Goal: Information Seeking & Learning: Compare options

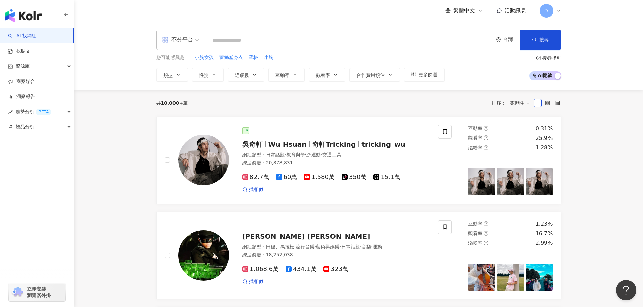
click at [230, 30] on div "不分平台 台灣 搜尋" at bounding box center [358, 40] width 405 height 20
click at [230, 36] on input "search" at bounding box center [349, 40] width 281 height 13
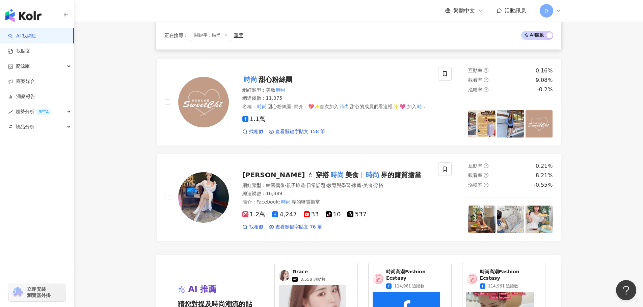
scroll to position [1046, 0]
click at [271, 179] on span "陳安 vi̶vi̶ ♗ 穿搭" at bounding box center [285, 175] width 87 height 8
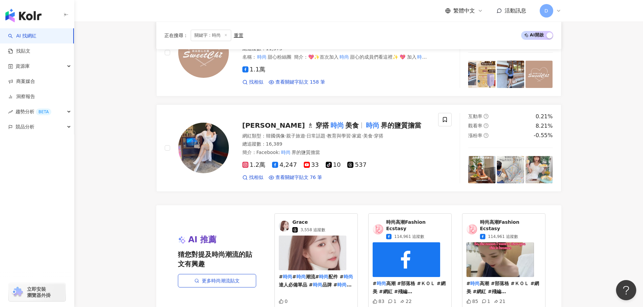
scroll to position [1181, 0]
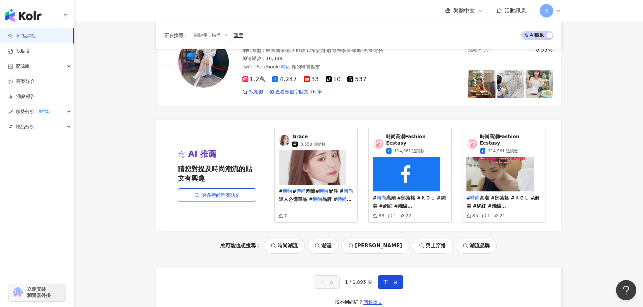
click at [315, 142] on div "Grace 3,558 追蹤數" at bounding box center [308, 141] width 33 height 14
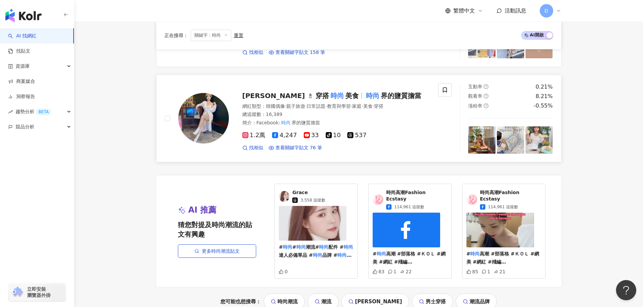
scroll to position [1282, 0]
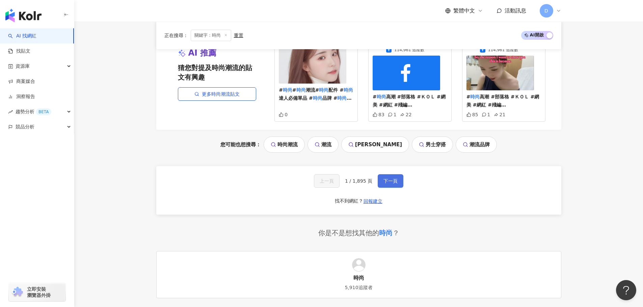
click at [388, 179] on span "下一頁" at bounding box center [390, 181] width 14 height 5
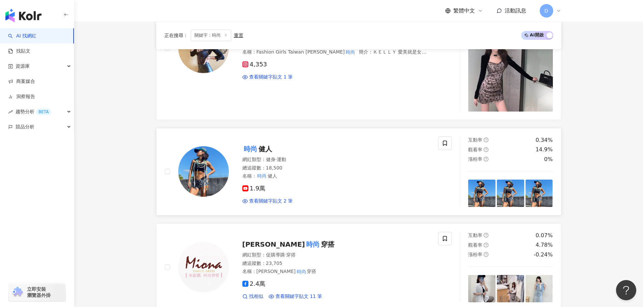
scroll to position [749, 0]
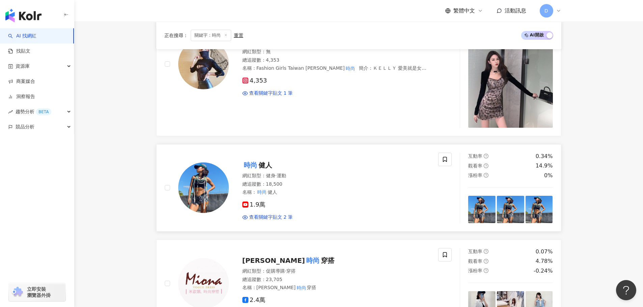
click at [388, 175] on div "網紅類型 ： 健身 · 運動" at bounding box center [336, 176] width 188 height 7
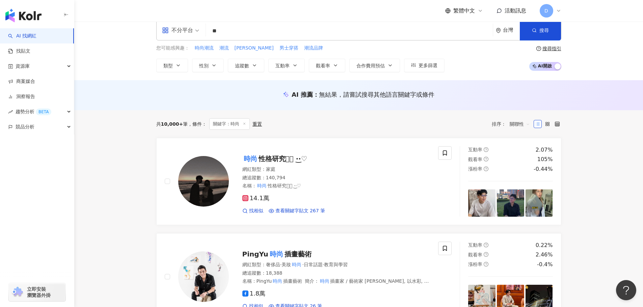
scroll to position [6, 0]
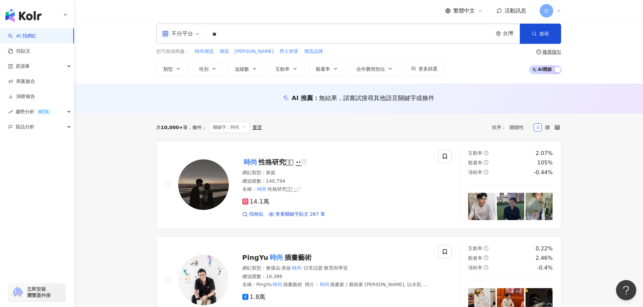
click at [308, 36] on input "**" at bounding box center [349, 34] width 281 height 13
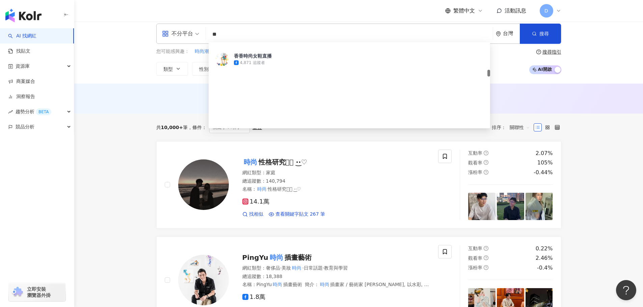
scroll to position [472, 0]
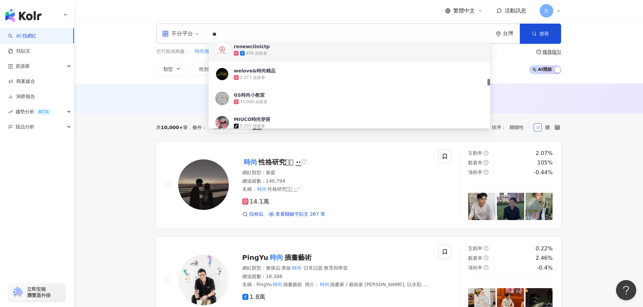
click at [236, 33] on input "**" at bounding box center [349, 34] width 281 height 13
type input "*"
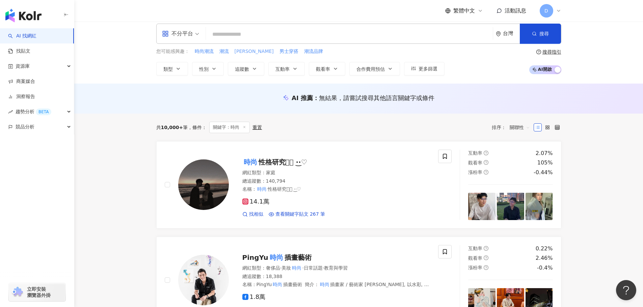
click at [240, 54] on span "時尚秀" at bounding box center [254, 51] width 39 height 7
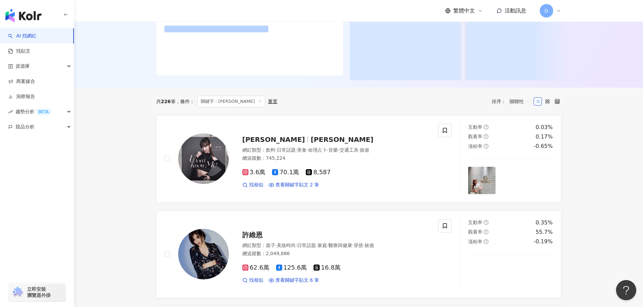
scroll to position [135, 0]
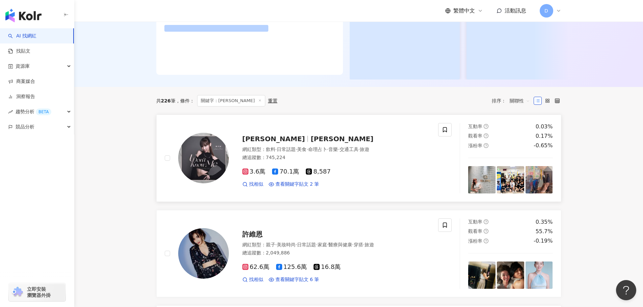
click at [310, 143] on span "Haze Chen" at bounding box center [341, 139] width 63 height 8
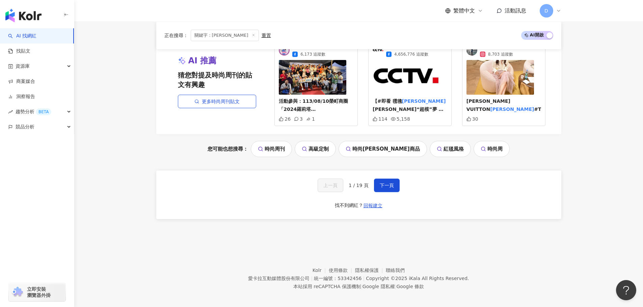
scroll to position [1407, 0]
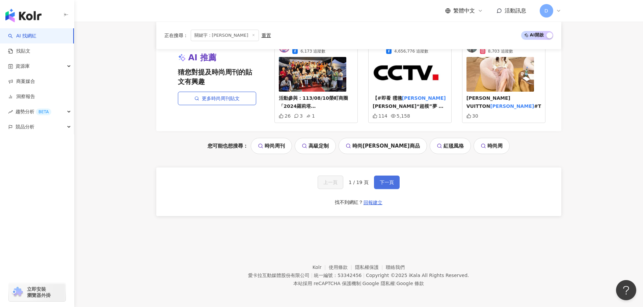
click at [386, 182] on span "下一頁" at bounding box center [387, 182] width 14 height 5
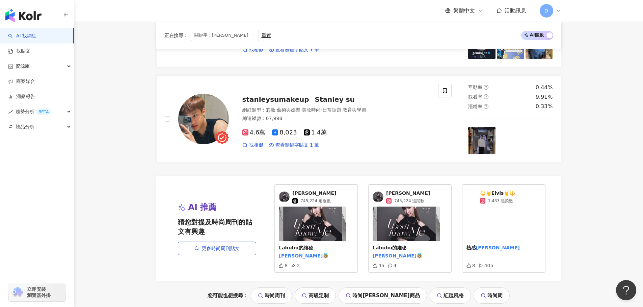
scroll to position [600, 0]
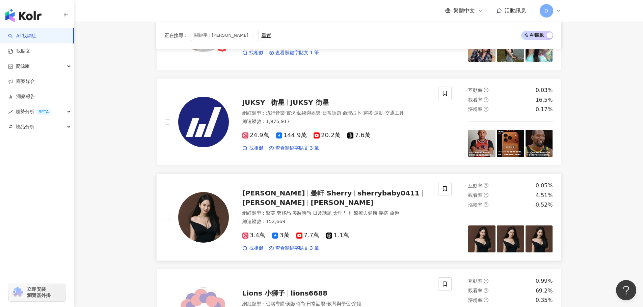
click at [305, 199] on span "Sherry袁曼軒" at bounding box center [273, 203] width 63 height 8
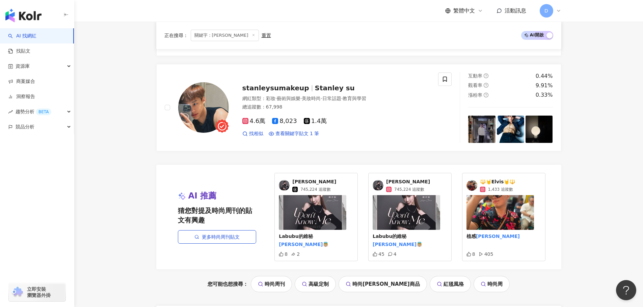
scroll to position [1376, 0]
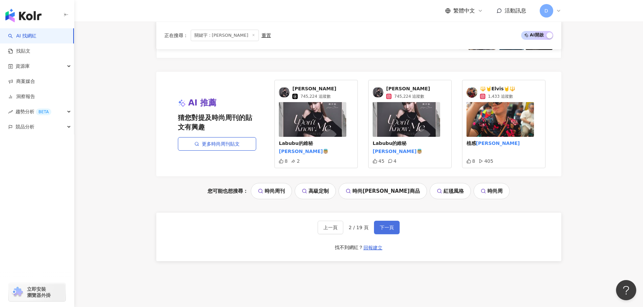
click at [377, 221] on button "下一頁" at bounding box center [387, 227] width 26 height 13
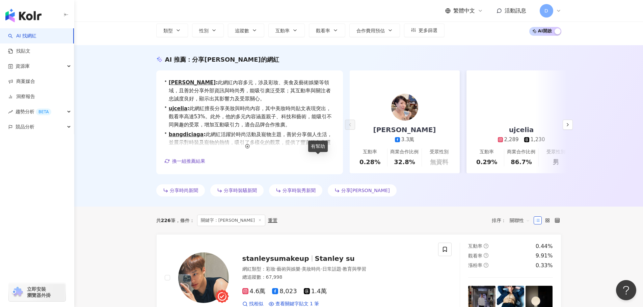
scroll to position [0, 0]
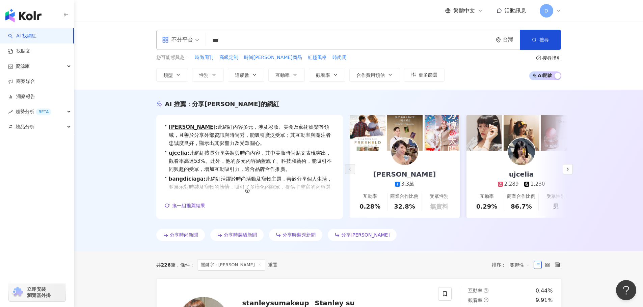
drag, startPoint x: 311, startPoint y: 42, endPoint x: 97, endPoint y: 22, distance: 214.9
click at [97, 22] on div "不分平台 *** 台灣 搜尋 customizedTag renewclinictp 456 追蹤者 welove&時尚精品 2,373 追蹤者 GS時尚小教…" at bounding box center [358, 56] width 569 height 68
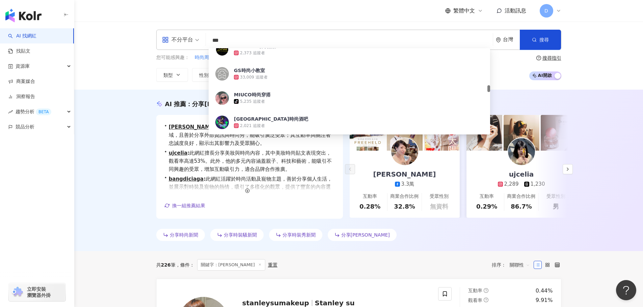
paste input "**********"
type input "**********"
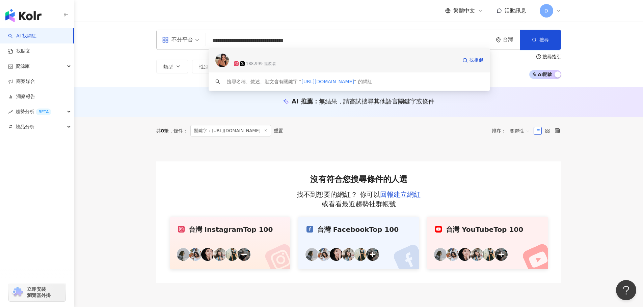
click at [367, 65] on div "188,999 追蹤者" at bounding box center [345, 63] width 223 height 7
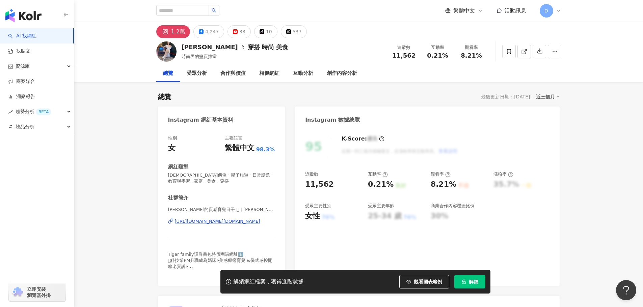
click at [227, 224] on div "https://www.instagram.com/annvivi.good/" at bounding box center [217, 222] width 85 height 6
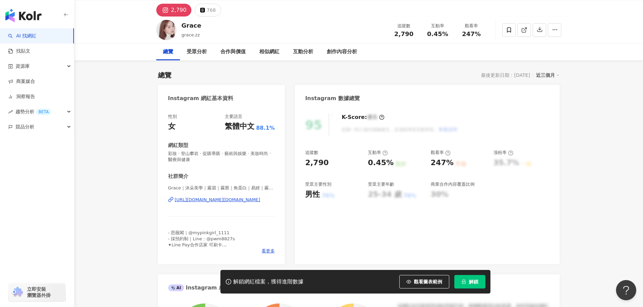
scroll to position [34, 0]
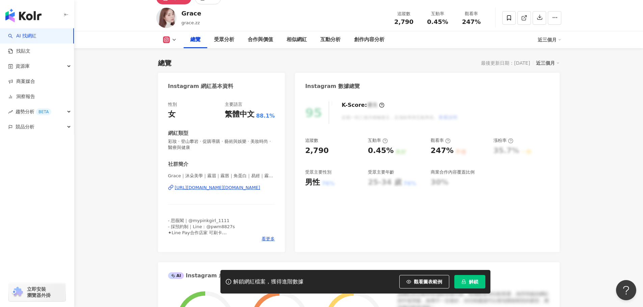
click at [192, 188] on div "https://www.instagram.com/grace.zz/" at bounding box center [217, 188] width 85 height 6
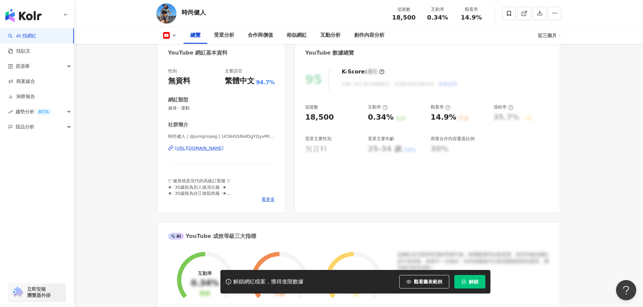
scroll to position [67, 0]
click at [195, 148] on div "https://www.youtube.com/channel/UC6HSSNi4DgYQyvMlI2i7Fgg" at bounding box center [199, 148] width 49 height 6
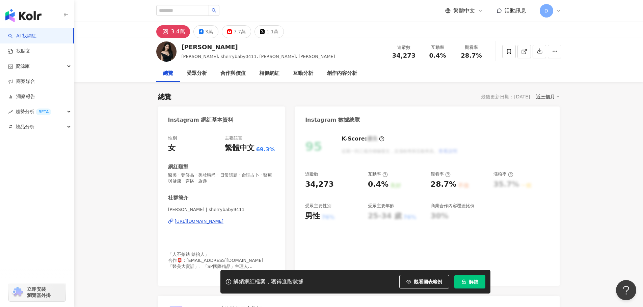
click at [224, 222] on div "[URL][DOMAIN_NAME]" at bounding box center [199, 222] width 49 height 6
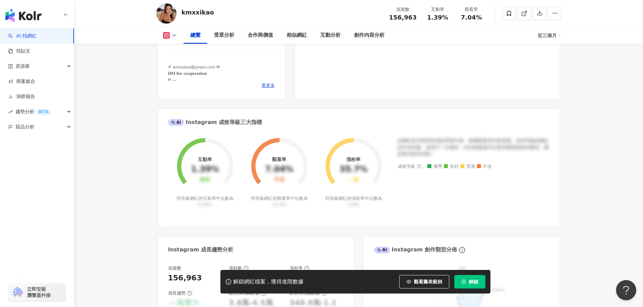
scroll to position [236, 0]
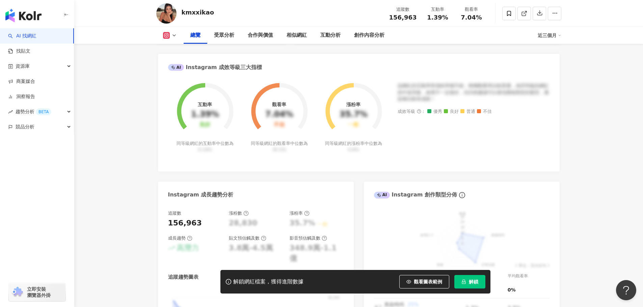
click at [473, 274] on div "解鎖網紅檔案，獲得進階數據 觀看圖表範例 解鎖" at bounding box center [355, 282] width 270 height 24
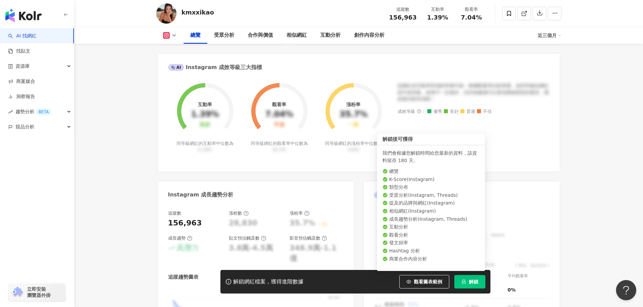
click at [473, 279] on span "解鎖" at bounding box center [473, 281] width 9 height 5
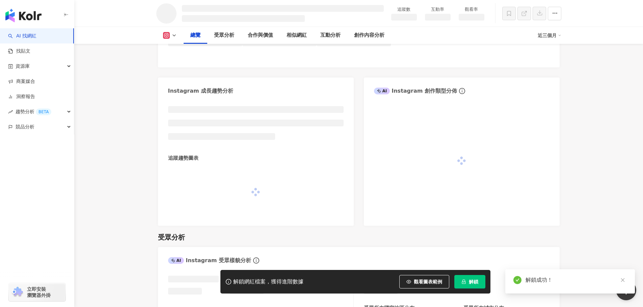
scroll to position [329, 0]
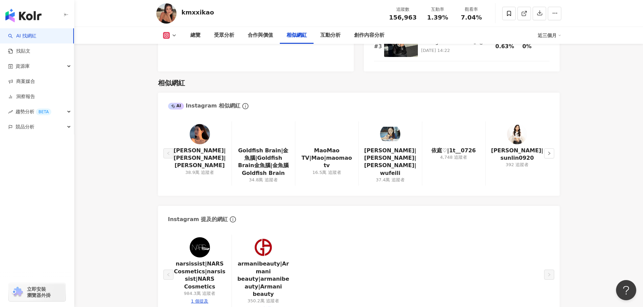
scroll to position [1076, 0]
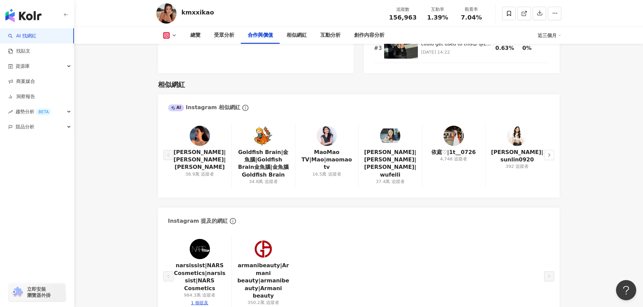
click at [196, 134] on img at bounding box center [200, 136] width 20 height 20
click at [392, 143] on img at bounding box center [390, 136] width 20 height 20
click at [457, 140] on img at bounding box center [453, 136] width 20 height 20
click at [511, 140] on img at bounding box center [517, 136] width 20 height 20
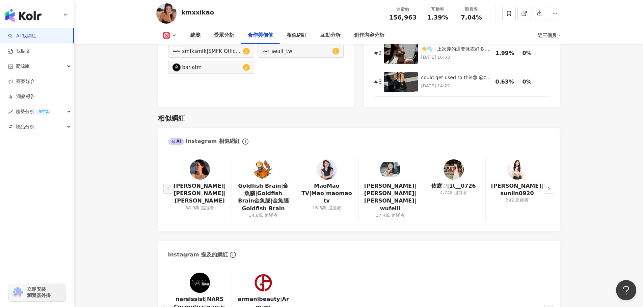
click at [195, 179] on div at bounding box center [200, 170] width 20 height 20
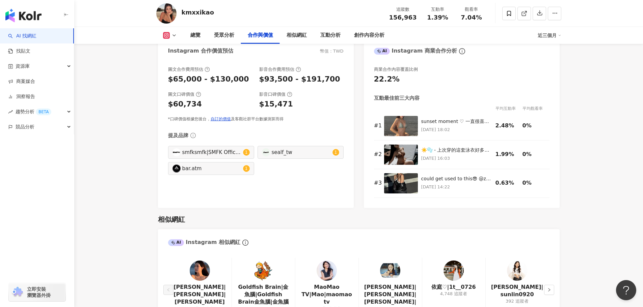
scroll to position [1110, 0]
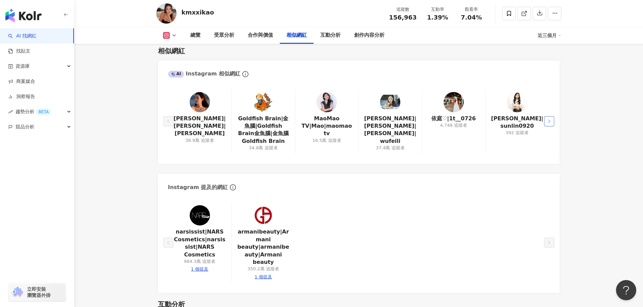
click at [548, 121] on icon "right" at bounding box center [549, 121] width 4 height 4
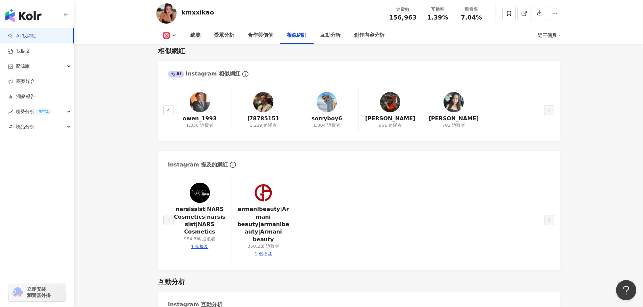
click at [163, 113] on button "button" at bounding box center [168, 110] width 10 height 10
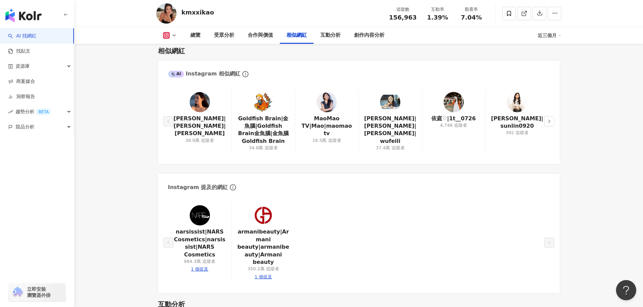
click at [208, 111] on div at bounding box center [200, 102] width 20 height 20
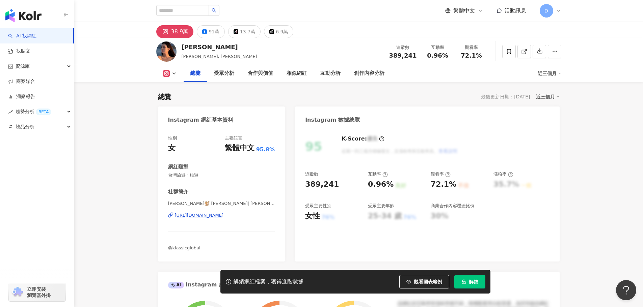
click at [197, 217] on div "https://www.instagram.com/katie_chennn/" at bounding box center [199, 216] width 49 height 6
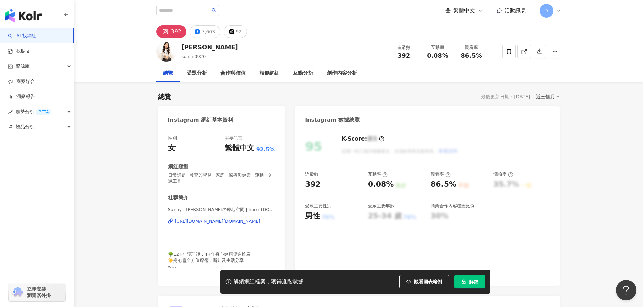
click at [209, 222] on div "[URL][DOMAIN_NAME][DOMAIN_NAME]" at bounding box center [217, 222] width 85 height 6
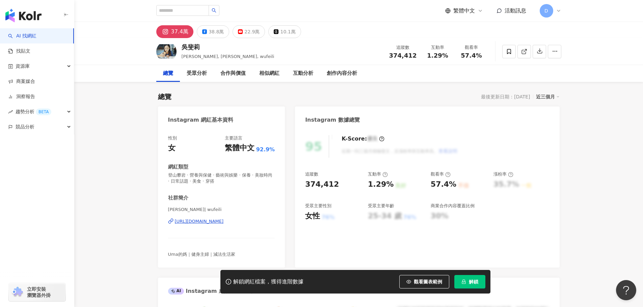
click at [186, 219] on div "https://www.instagram.com/wufeili/" at bounding box center [199, 222] width 49 height 6
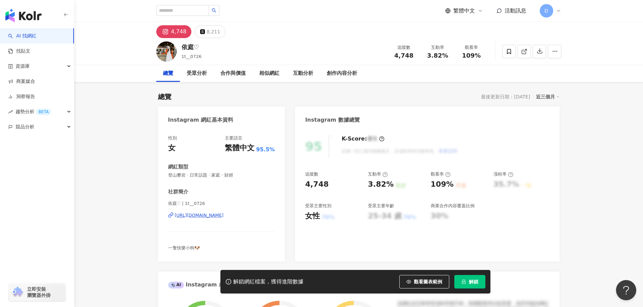
click at [224, 215] on div "https://www.instagram.com/1t__0726/" at bounding box center [199, 216] width 49 height 6
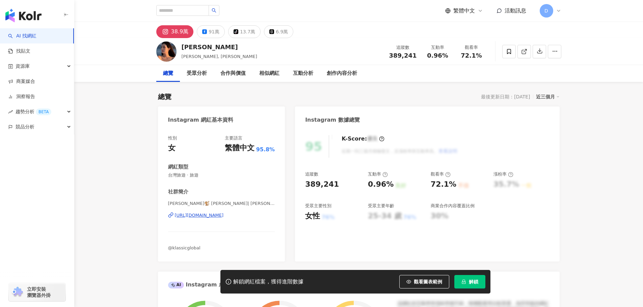
click at [214, 216] on div "https://www.instagram.com/katie_chennn/" at bounding box center [199, 216] width 49 height 6
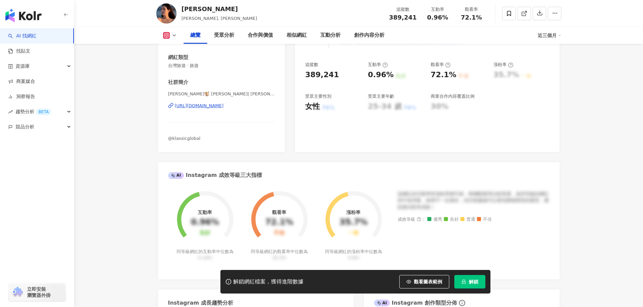
scroll to position [135, 0]
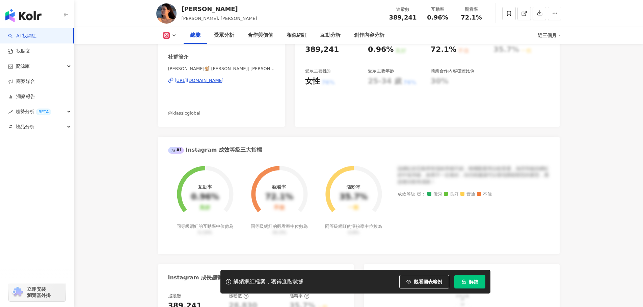
click at [470, 275] on div "解鎖網紅檔案，獲得進階數據 觀看圖表範例 解鎖" at bounding box center [355, 282] width 270 height 24
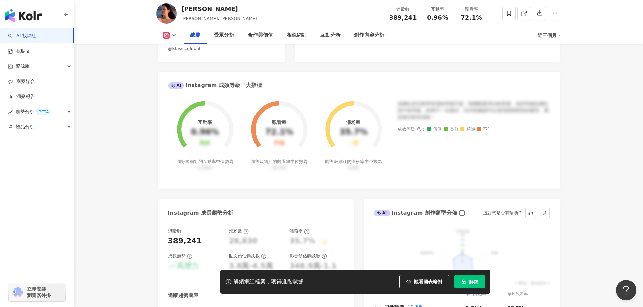
scroll to position [270, 0]
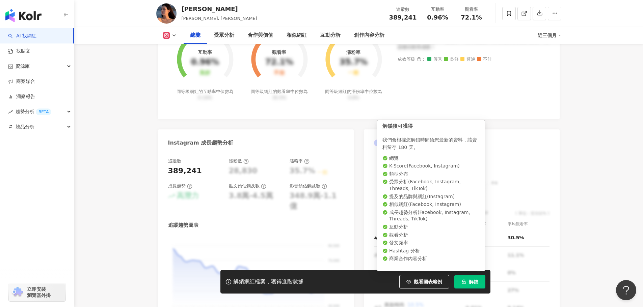
click at [465, 281] on icon "lock" at bounding box center [464, 282] width 4 height 4
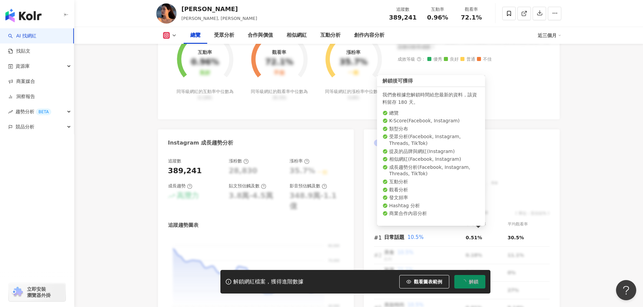
scroll to position [67, 0]
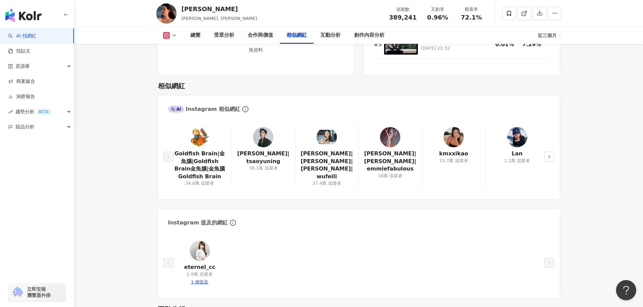
scroll to position [1080, 0]
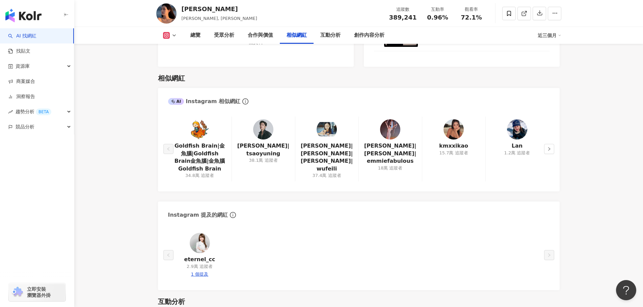
click at [398, 119] on img at bounding box center [390, 129] width 20 height 20
click at [516, 119] on img at bounding box center [517, 129] width 20 height 20
click at [553, 144] on button "button" at bounding box center [549, 149] width 10 height 10
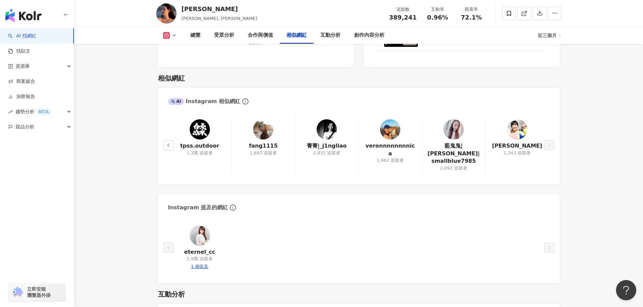
click at [264, 119] on img at bounding box center [263, 129] width 20 height 20
click at [323, 119] on img at bounding box center [327, 129] width 20 height 20
click at [401, 117] on div "veronnnnnnnnica 1,962 追蹤者" at bounding box center [389, 145] width 63 height 57
click at [397, 120] on img at bounding box center [390, 129] width 20 height 20
click at [456, 119] on img at bounding box center [453, 129] width 20 height 20
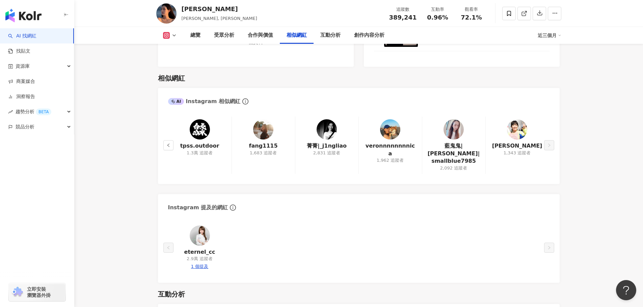
click at [518, 126] on link at bounding box center [517, 130] width 20 height 23
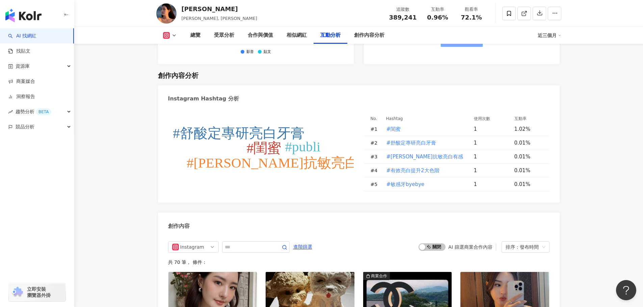
scroll to position [1721, 0]
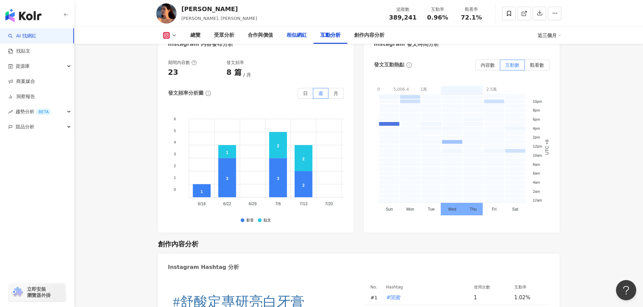
click at [303, 37] on div "相似網紅" at bounding box center [297, 35] width 20 height 8
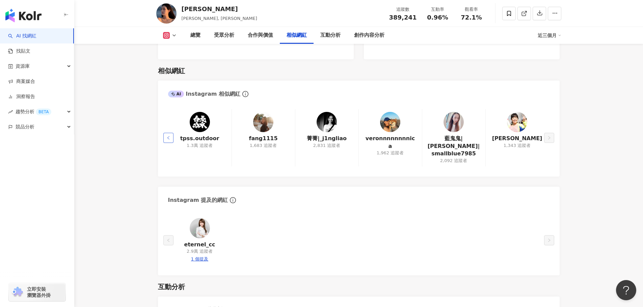
click at [168, 136] on icon "left" at bounding box center [168, 138] width 4 height 4
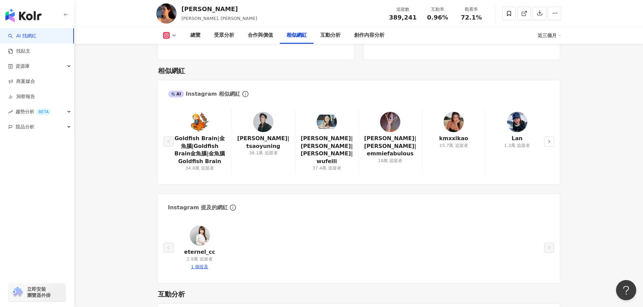
click at [336, 112] on img at bounding box center [327, 122] width 20 height 20
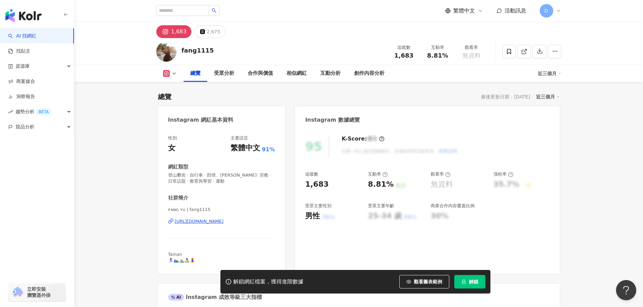
click at [224, 222] on div "[URL][DOMAIN_NAME]" at bounding box center [199, 222] width 49 height 6
click at [220, 222] on div "[URL][DOMAIN_NAME]" at bounding box center [199, 222] width 49 height 6
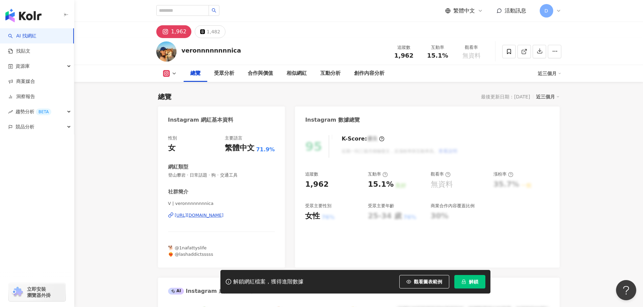
click at [229, 224] on div "V | veronnnnnnnnica [URL][DOMAIN_NAME]" at bounding box center [221, 220] width 107 height 39
click at [229, 221] on div "V | veronnnnnnnnica [URL][DOMAIN_NAME]" at bounding box center [221, 220] width 107 height 39
click at [224, 218] on div "[URL][DOMAIN_NAME]" at bounding box center [199, 216] width 49 height 6
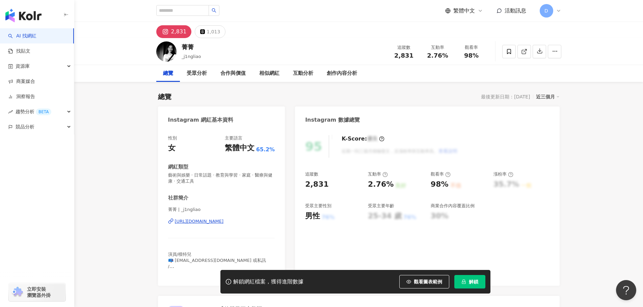
click at [225, 218] on div "菁菁 | _j1ngliao https://www.instagram.com/_j1ngliao/" at bounding box center [221, 226] width 107 height 39
click at [223, 223] on div "https://www.instagram.com/_j1ngliao/" at bounding box center [199, 222] width 49 height 6
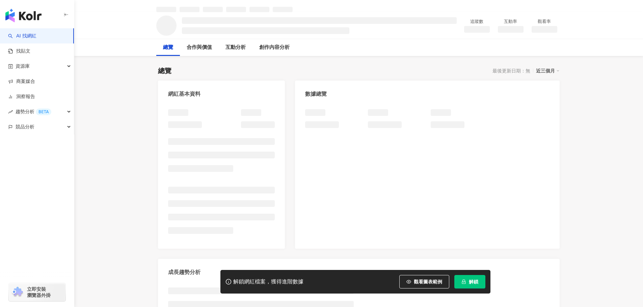
scroll to position [34, 0]
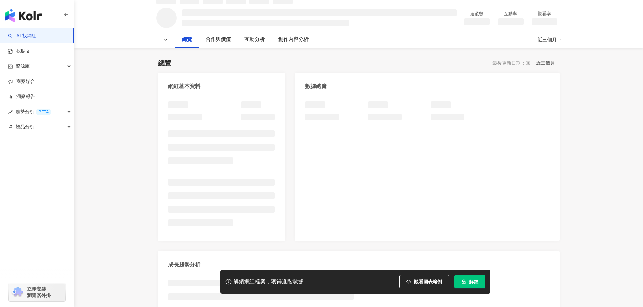
click at [462, 284] on icon "lock" at bounding box center [464, 282] width 4 height 4
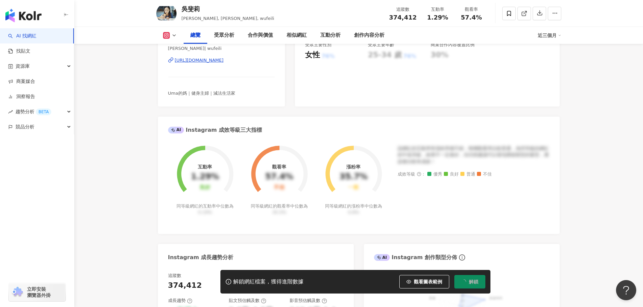
scroll to position [162, 0]
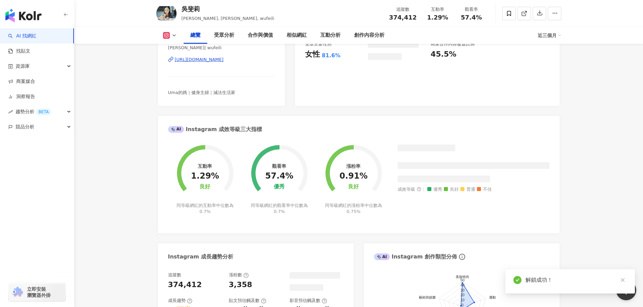
scroll to position [161, 0]
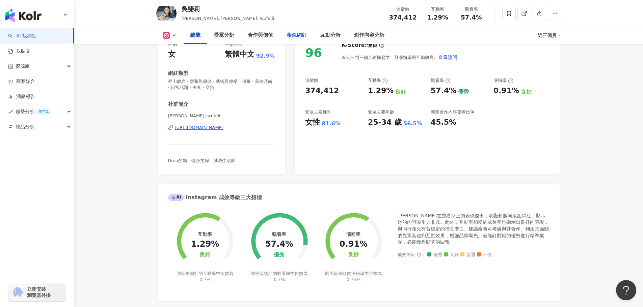
click at [296, 31] on div "相似網紅" at bounding box center [297, 35] width 34 height 17
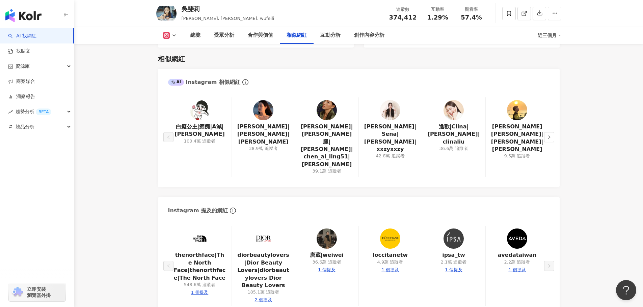
scroll to position [1060, 0]
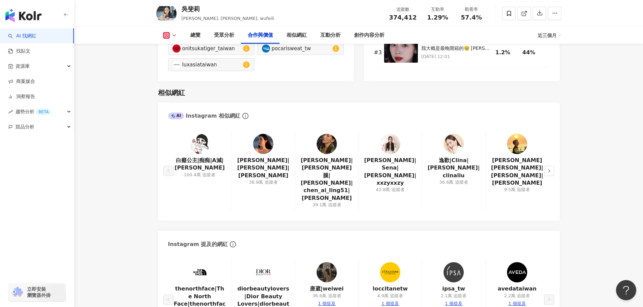
click at [332, 143] on img at bounding box center [327, 144] width 20 height 20
click at [409, 138] on div "曾玄玄|Sena|曾玄玄 Sena|xxzyxxzy 42.8萬 追蹤者" at bounding box center [389, 171] width 63 height 80
click at [402, 138] on div "曾玄玄|Sena|曾玄玄 Sena|xxzyxxzy 42.8萬 追蹤者" at bounding box center [389, 171] width 63 height 80
click at [389, 140] on img at bounding box center [390, 144] width 20 height 20
click at [458, 139] on img at bounding box center [453, 144] width 20 height 20
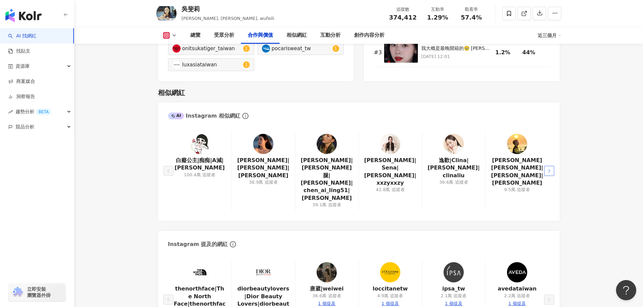
click at [553, 166] on button "button" at bounding box center [549, 171] width 10 height 10
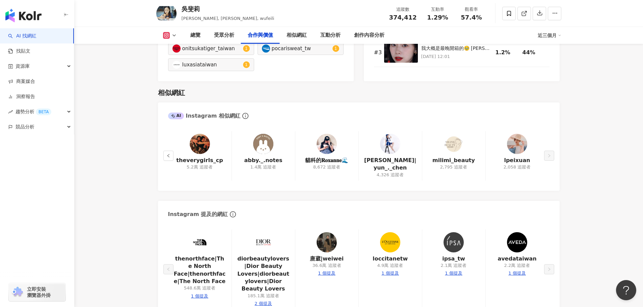
click at [199, 141] on img at bounding box center [200, 144] width 20 height 20
click at [326, 141] on img at bounding box center [327, 144] width 20 height 20
click at [390, 138] on img at bounding box center [390, 144] width 20 height 20
click at [524, 142] on img at bounding box center [517, 144] width 20 height 20
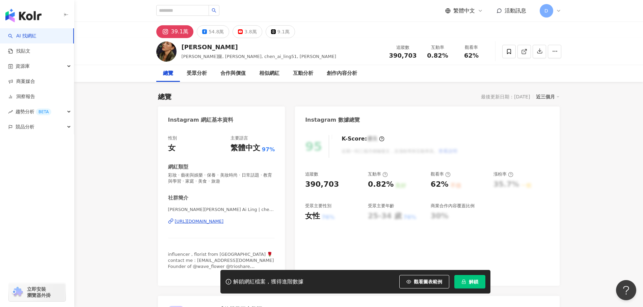
click at [207, 222] on div "https://www.instagram.com/chen_ai_ling51/" at bounding box center [199, 222] width 49 height 6
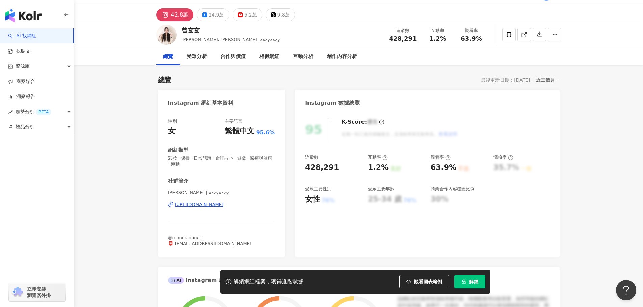
scroll to position [34, 0]
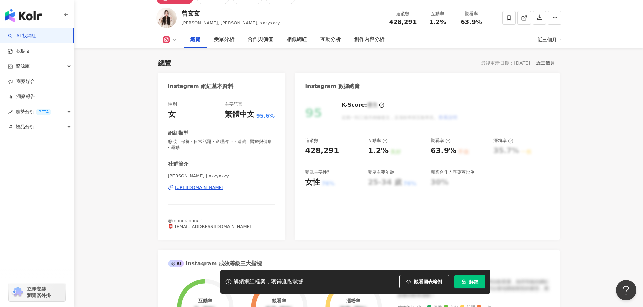
click at [224, 190] on div "https://www.instagram.com/xxzyxxzy/" at bounding box center [199, 188] width 49 height 6
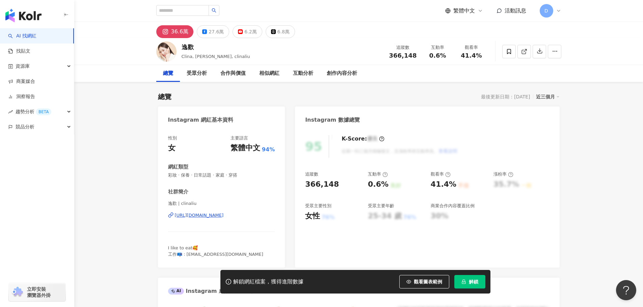
click at [224, 213] on div "[URL][DOMAIN_NAME]" at bounding box center [199, 216] width 49 height 6
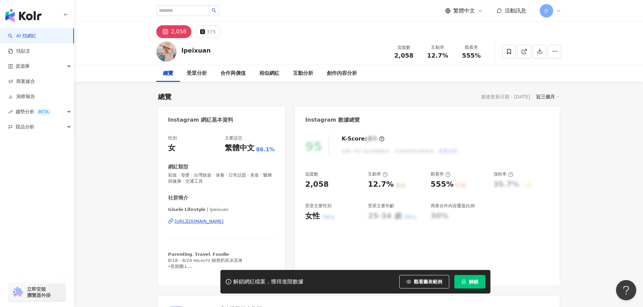
click at [224, 225] on div "https://www.instagram.com/lpeixuan/" at bounding box center [199, 222] width 49 height 6
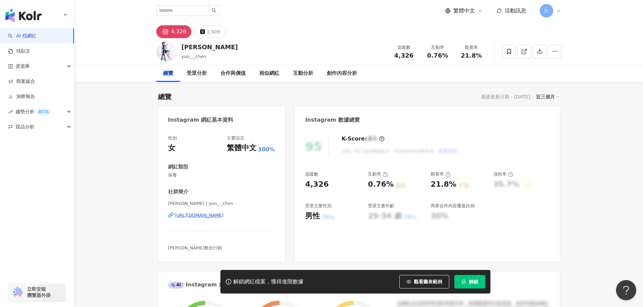
click at [224, 215] on div "https://www.instagram.com/yun_._chen/" at bounding box center [199, 216] width 49 height 6
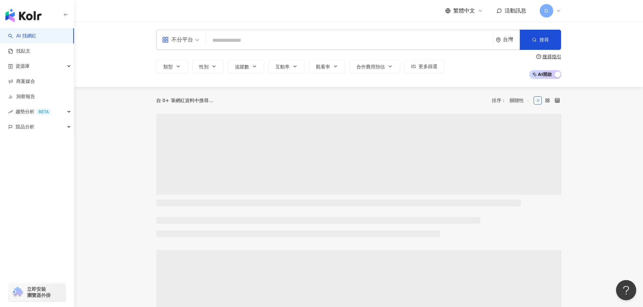
drag, startPoint x: 305, startPoint y: 31, endPoint x: 301, endPoint y: 40, distance: 9.2
click at [305, 32] on div "不分平台 台灣 搜尋" at bounding box center [358, 40] width 405 height 20
click at [300, 42] on input "search" at bounding box center [349, 40] width 281 height 13
paste input "**********"
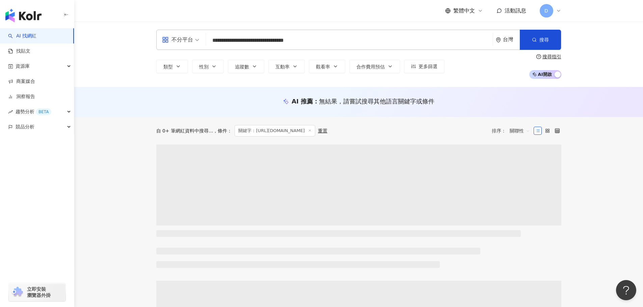
click at [330, 39] on input "**********" at bounding box center [349, 40] width 281 height 13
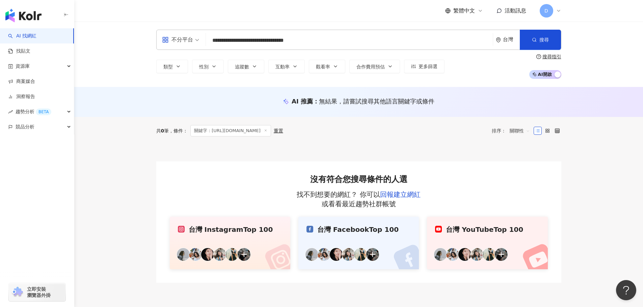
type input "**********"
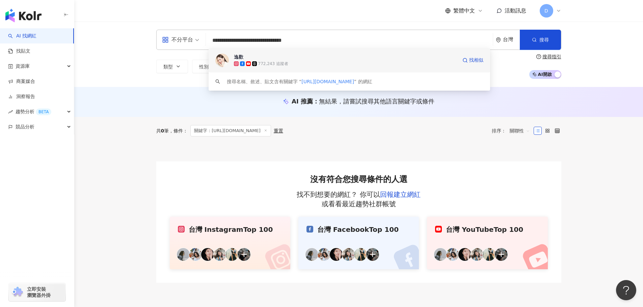
click at [332, 58] on span "逸歡" at bounding box center [345, 57] width 223 height 7
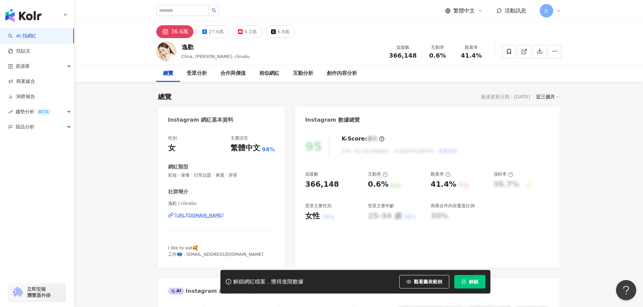
click at [465, 277] on button "解鎖" at bounding box center [469, 281] width 31 height 13
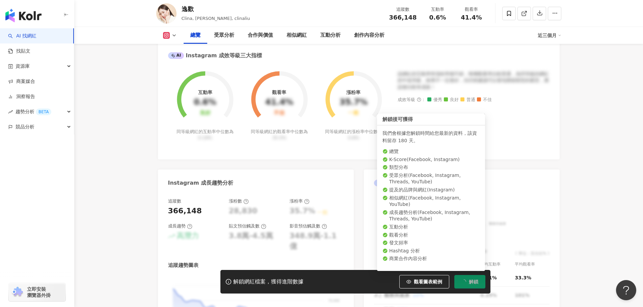
scroll to position [236, 0]
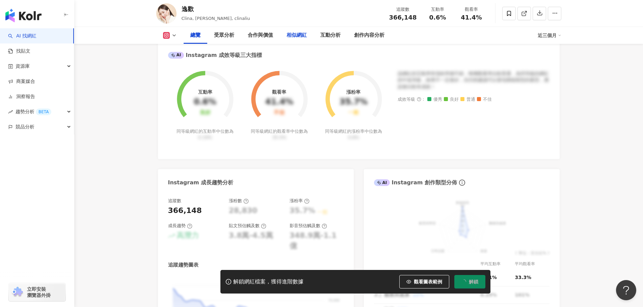
click at [300, 38] on div "相似網紅" at bounding box center [297, 35] width 20 height 8
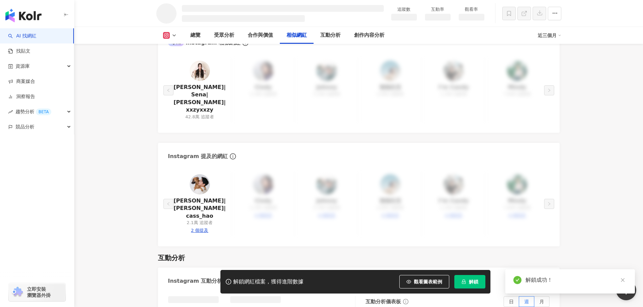
scroll to position [954, 0]
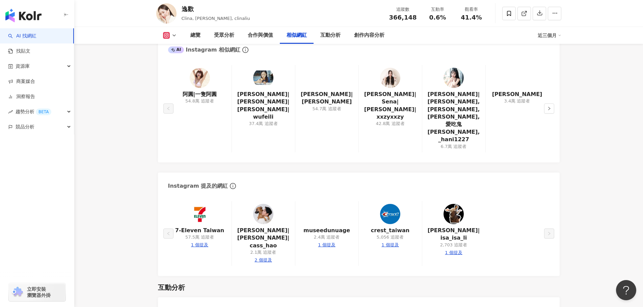
scroll to position [1055, 0]
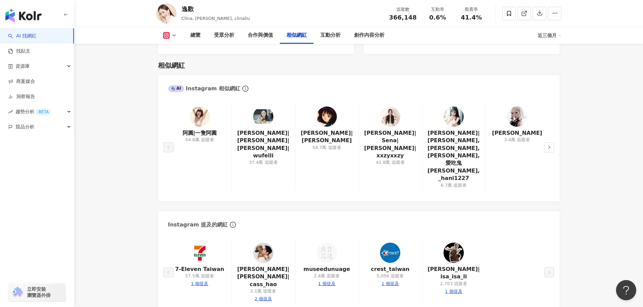
drag, startPoint x: 204, startPoint y: 110, endPoint x: 210, endPoint y: 104, distance: 8.6
click at [204, 110] on img at bounding box center [200, 117] width 20 height 20
click at [556, 127] on div "阿圓|一隻阿圓 54.8萬 追蹤者 吳斐莉|Natalie|Natalie吳斐莉|wufeili 37.4萬 追蹤者 Nina|曹婕妤 54.7萬 追蹤者 曾…" at bounding box center [359, 149] width 402 height 104
click at [550, 145] on icon "right" at bounding box center [549, 147] width 4 height 4
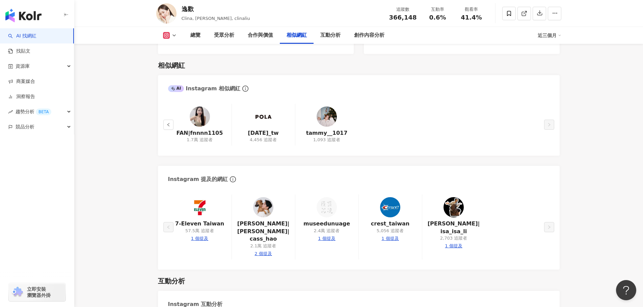
click at [202, 110] on img at bounding box center [200, 117] width 20 height 20
click at [327, 107] on img at bounding box center [327, 117] width 20 height 20
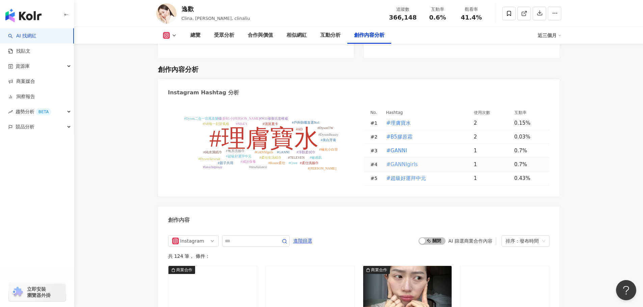
scroll to position [1797, 0]
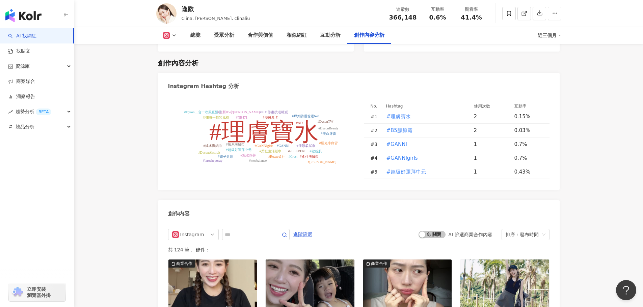
click at [200, 110] on tspan "#Dyson二合一吹風直髮器" at bounding box center [202, 112] width 37 height 4
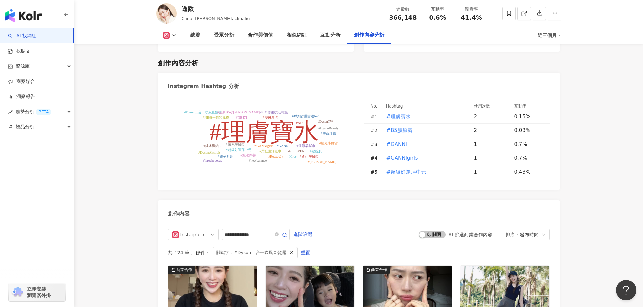
type input "**********"
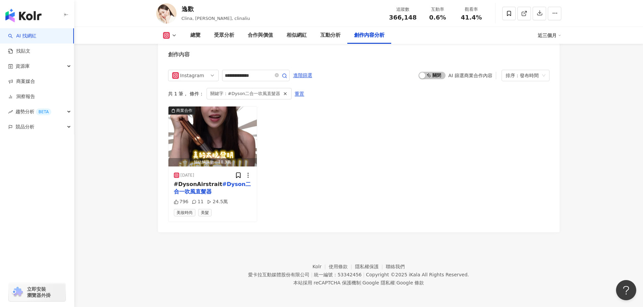
scroll to position [1939, 0]
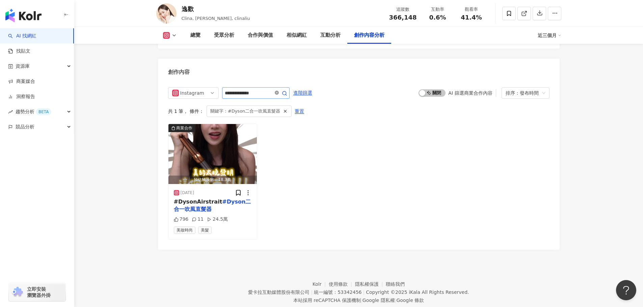
click at [279, 91] on icon "close-circle" at bounding box center [277, 93] width 4 height 4
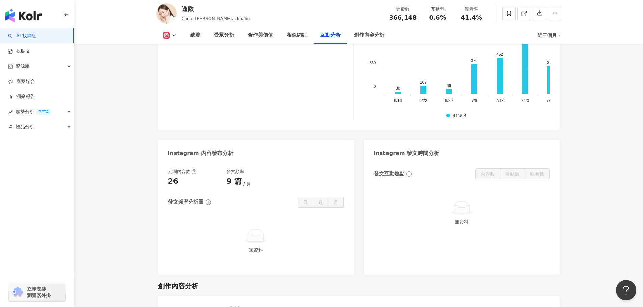
scroll to position [1463, 0]
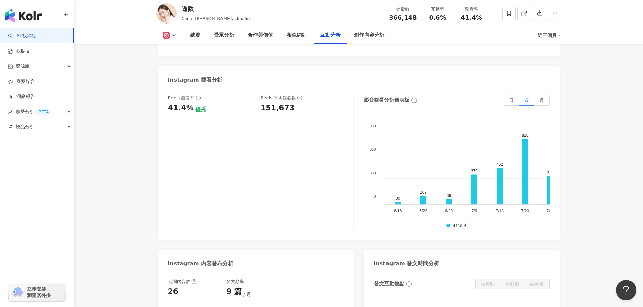
click at [15, 18] on img "button" at bounding box center [23, 15] width 36 height 13
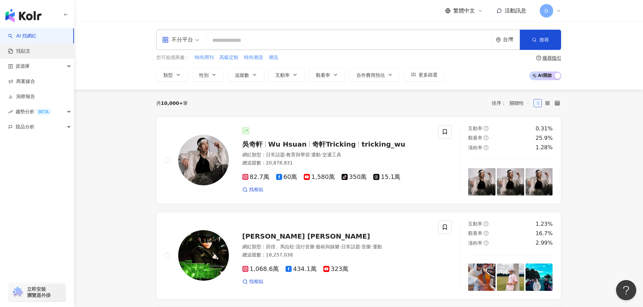
click at [30, 48] on link "找貼文" at bounding box center [19, 51] width 22 height 7
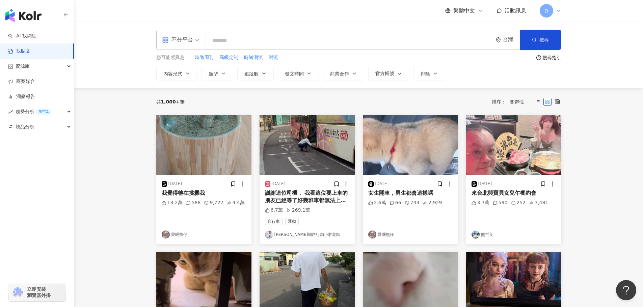
click at [280, 43] on input "search" at bounding box center [349, 40] width 281 height 15
type input "****"
click at [380, 39] on input "search" at bounding box center [349, 40] width 281 height 15
paste input "**********"
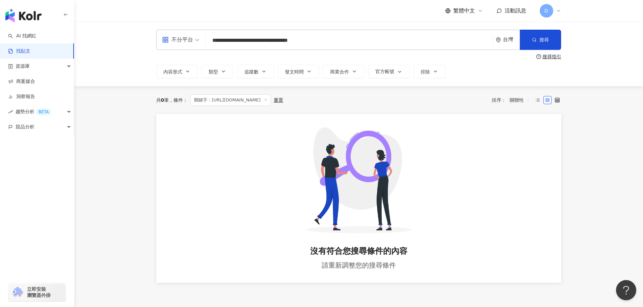
click at [346, 43] on input "**********" at bounding box center [349, 40] width 281 height 15
drag, startPoint x: 286, startPoint y: 44, endPoint x: 180, endPoint y: 37, distance: 106.2
click at [180, 37] on div "**********" at bounding box center [358, 40] width 405 height 20
type input "**********"
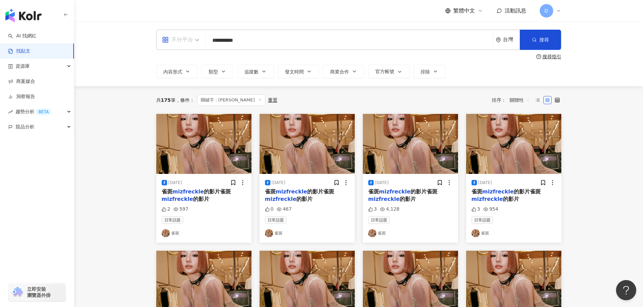
click at [179, 34] on input "search" at bounding box center [180, 35] width 37 height 11
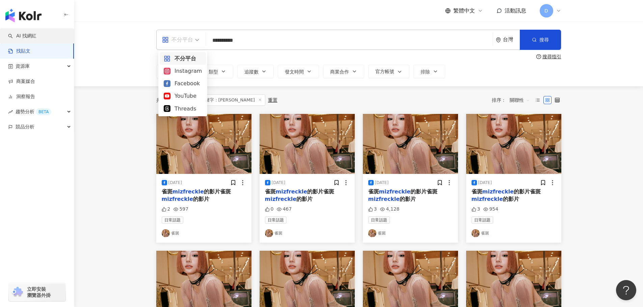
click at [36, 33] on link "AI 找網紅" at bounding box center [22, 36] width 28 height 7
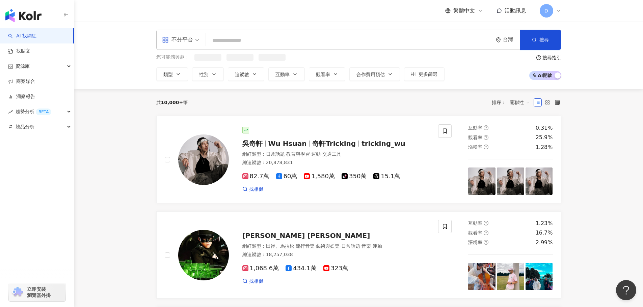
click at [245, 37] on input "search" at bounding box center [349, 40] width 281 height 13
type input "**********"
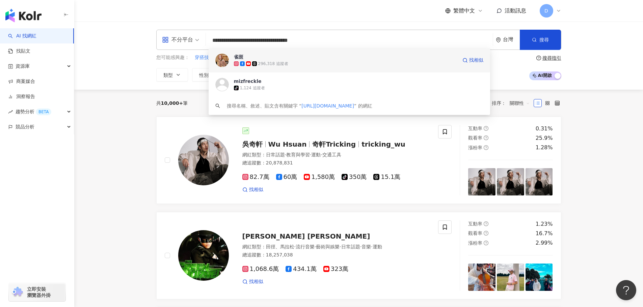
click at [301, 61] on div "296,318 追蹤者" at bounding box center [345, 63] width 223 height 7
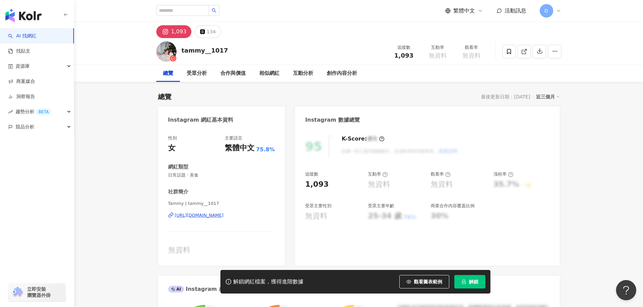
scroll to position [34, 0]
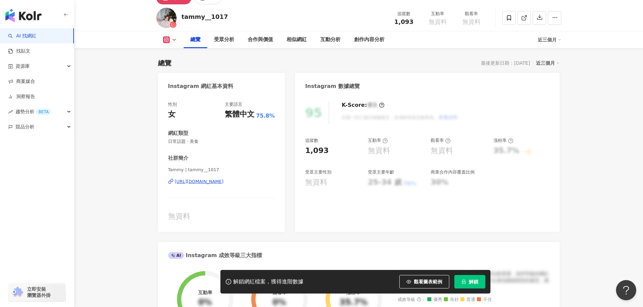
click at [224, 185] on div "https://www.instagram.com/tammy__1017/" at bounding box center [199, 182] width 49 height 6
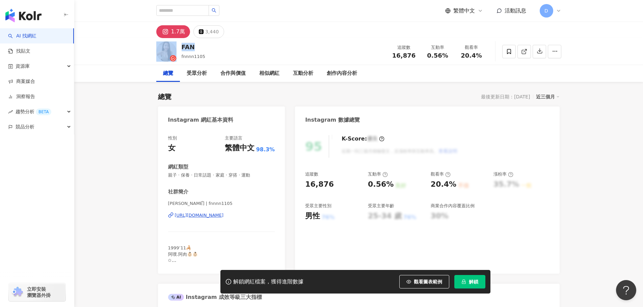
drag, startPoint x: 190, startPoint y: 48, endPoint x: 179, endPoint y: 44, distance: 12.4
click at [179, 44] on div "FAN fnnnn1105 追蹤數 16,876 互動率 0.56% 觀看率 20.4%" at bounding box center [359, 51] width 432 height 27
click at [178, 75] on div "總覽" at bounding box center [168, 73] width 24 height 17
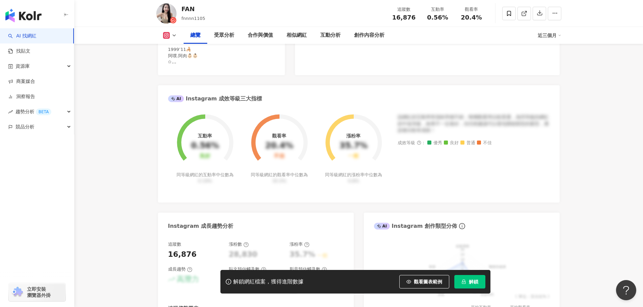
scroll to position [202, 0]
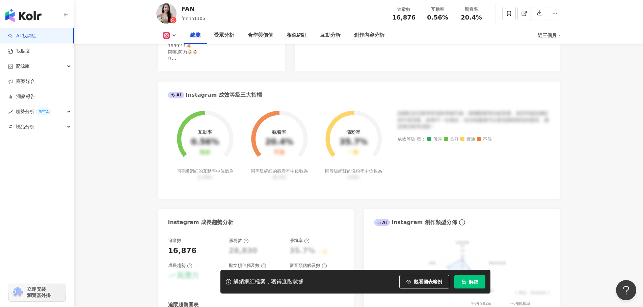
click at [170, 34] on button at bounding box center [169, 35] width 27 height 7
click at [175, 64] on button "Threads" at bounding box center [180, 63] width 40 height 9
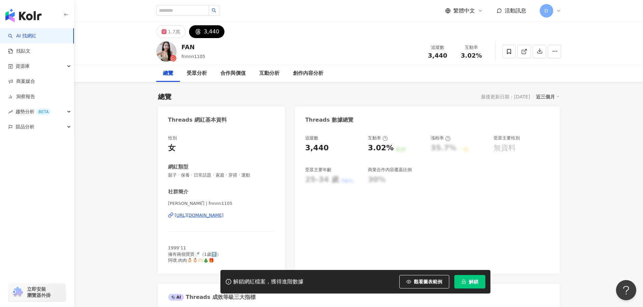
click at [221, 218] on div "https://www.threads.com/@fnnnn1105" at bounding box center [199, 216] width 49 height 6
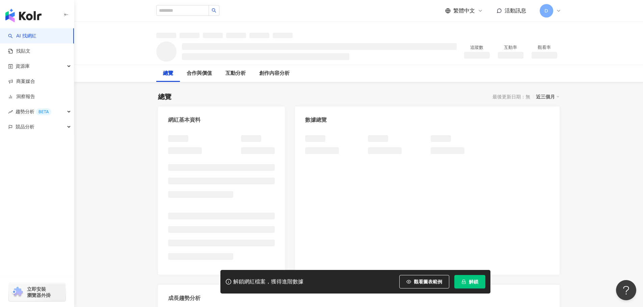
click at [470, 278] on button "解鎖" at bounding box center [469, 281] width 31 height 13
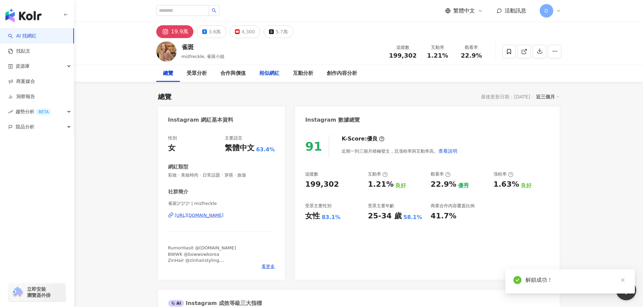
click at [273, 73] on div "相似網紅" at bounding box center [269, 74] width 20 height 8
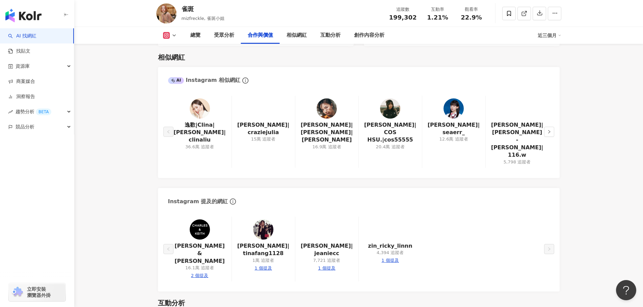
scroll to position [1002, 0]
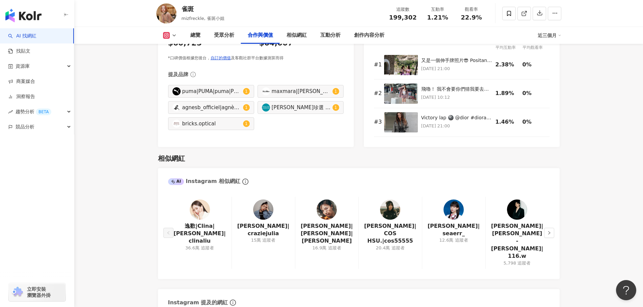
click at [331, 215] on img at bounding box center [327, 210] width 20 height 20
click at [387, 211] on img at bounding box center [390, 210] width 20 height 20
click at [271, 215] on img at bounding box center [263, 210] width 20 height 20
click at [446, 205] on img at bounding box center [453, 210] width 20 height 20
click at [507, 210] on div "陳翊樺|yi hua chen-陳翊樺|116.w 5,798 追蹤者" at bounding box center [516, 233] width 63 height 72
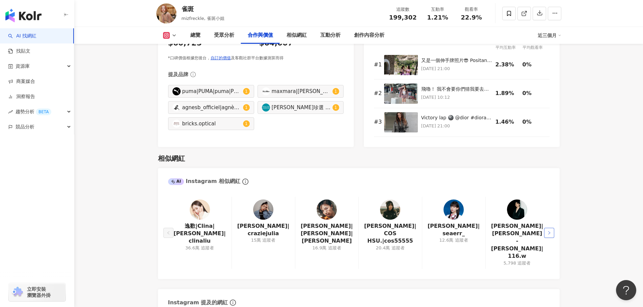
click at [551, 228] on button "button" at bounding box center [549, 233] width 10 height 10
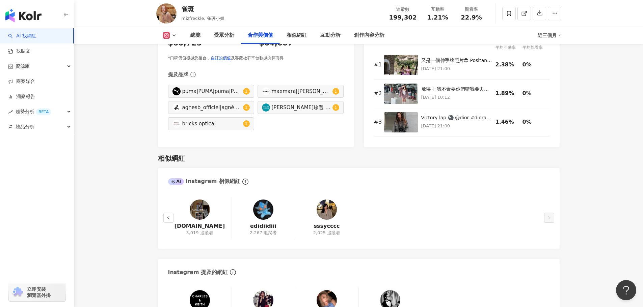
click at [331, 222] on link at bounding box center [327, 211] width 20 height 23
click at [199, 214] on img at bounding box center [200, 210] width 20 height 20
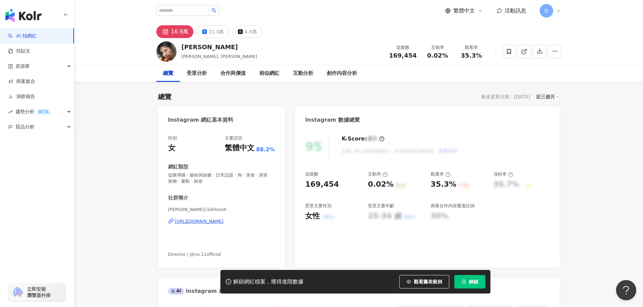
click at [223, 223] on div "[URL][DOMAIN_NAME]" at bounding box center [199, 222] width 49 height 6
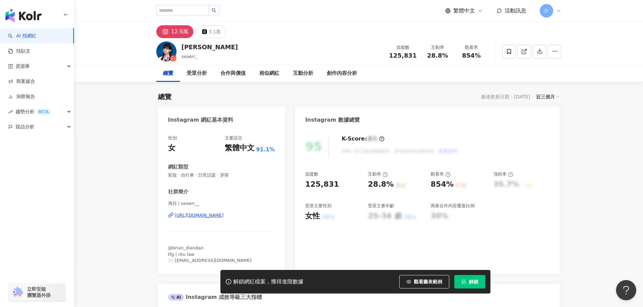
click at [189, 214] on div "https://www.instagram.com/seaerr__/" at bounding box center [199, 216] width 49 height 6
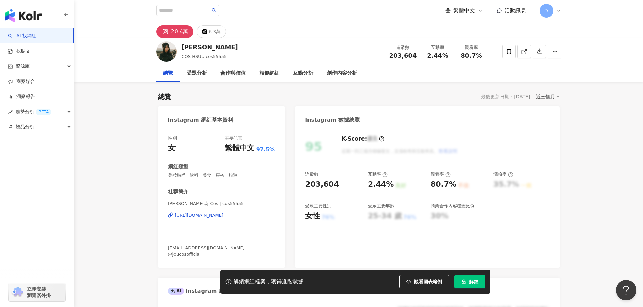
click at [219, 212] on div "[PERSON_NAME]琁 Cos | cos55555 [URL][DOMAIN_NAME]" at bounding box center [221, 220] width 107 height 39
click at [223, 216] on div "[URL][DOMAIN_NAME]" at bounding box center [199, 216] width 49 height 6
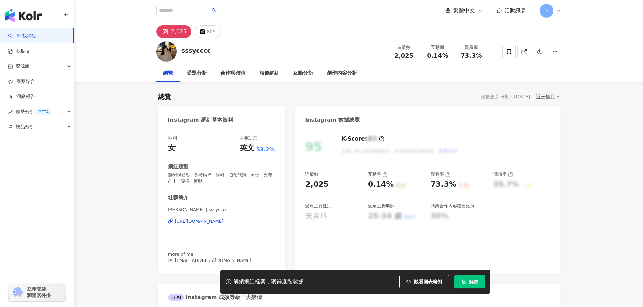
scroll to position [67, 0]
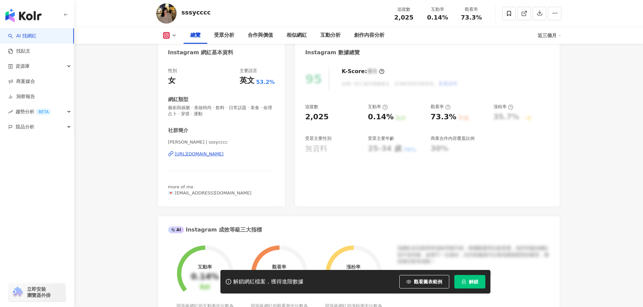
click at [219, 155] on div "https://www.instagram.com/sssycccc/" at bounding box center [199, 154] width 49 height 6
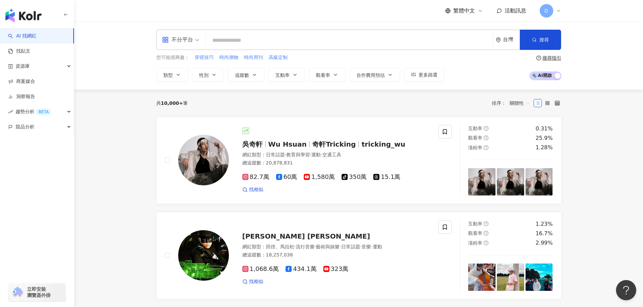
click at [251, 40] on input "search" at bounding box center [349, 40] width 281 height 13
paste input "**********"
type input "**********"
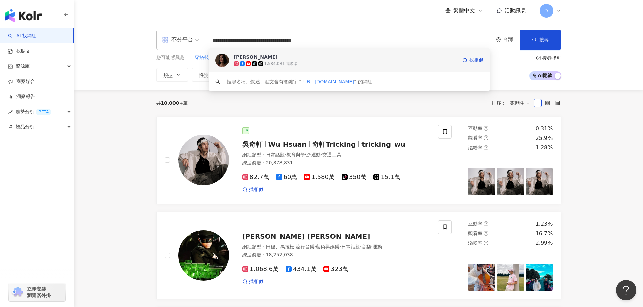
click at [261, 59] on span "莫莉" at bounding box center [345, 57] width 223 height 7
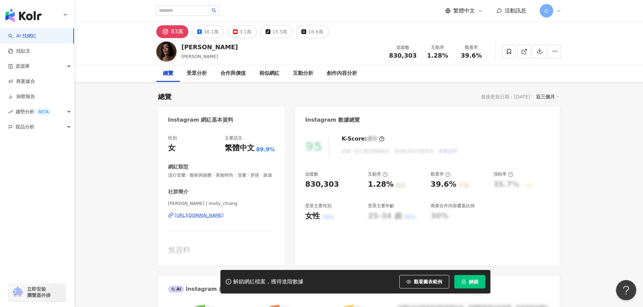
click at [460, 281] on button "解鎖" at bounding box center [469, 281] width 31 height 13
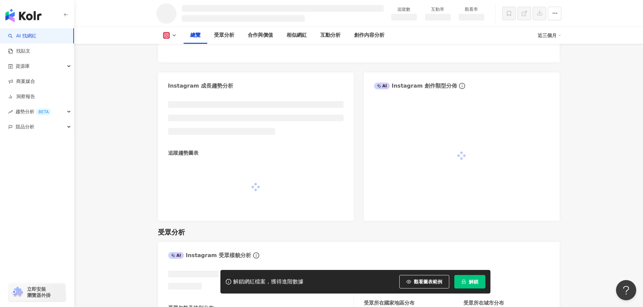
scroll to position [341, 0]
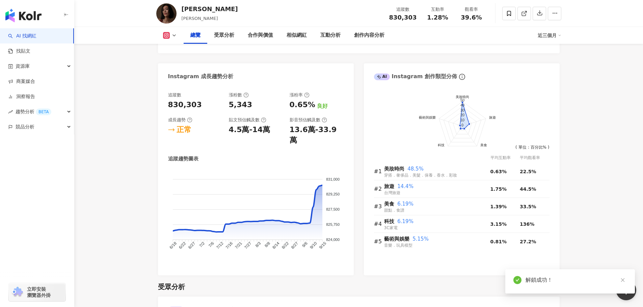
scroll to position [330, 0]
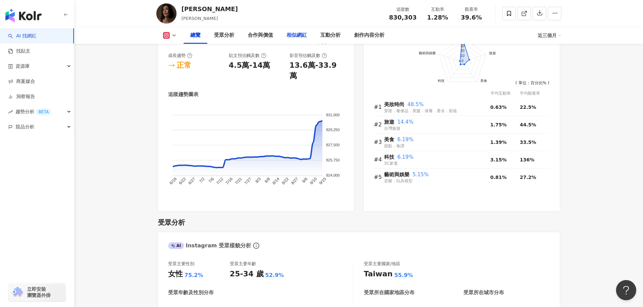
click at [302, 32] on div "相似網紅" at bounding box center [297, 35] width 20 height 8
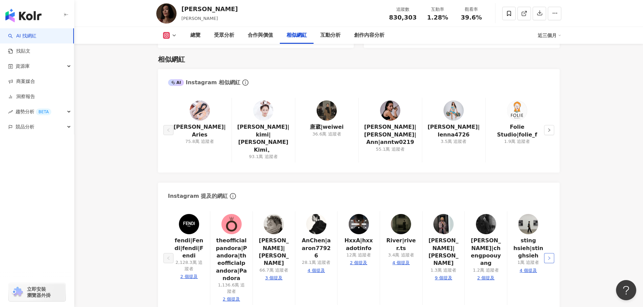
click at [545, 253] on button "button" at bounding box center [549, 258] width 10 height 10
click at [166, 256] on icon "left" at bounding box center [168, 258] width 4 height 4
click at [198, 105] on img at bounding box center [200, 111] width 20 height 20
click at [333, 111] on img at bounding box center [327, 111] width 20 height 20
click at [397, 111] on img at bounding box center [390, 111] width 20 height 20
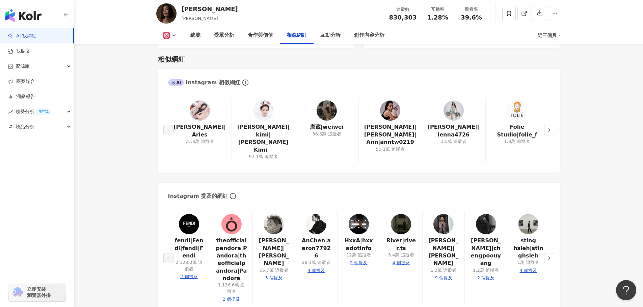
click at [452, 110] on img at bounding box center [453, 111] width 20 height 20
click at [544, 125] on button "button" at bounding box center [549, 130] width 10 height 10
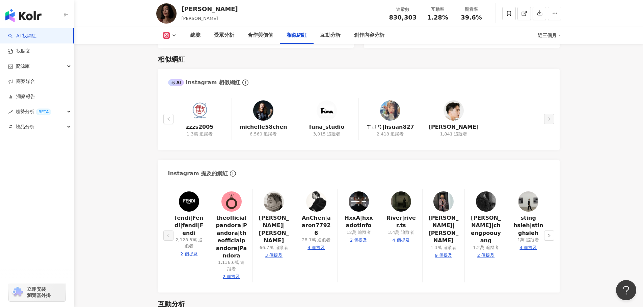
click at [264, 109] on img at bounding box center [263, 111] width 20 height 20
click at [396, 112] on img at bounding box center [390, 111] width 20 height 20
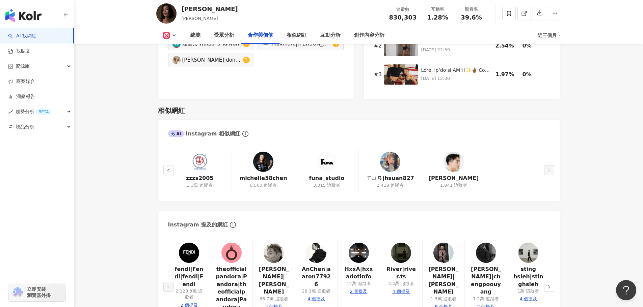
scroll to position [1124, 0]
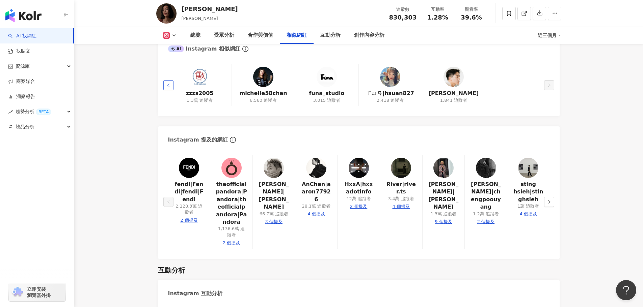
click at [173, 82] on button "button" at bounding box center [168, 85] width 10 height 10
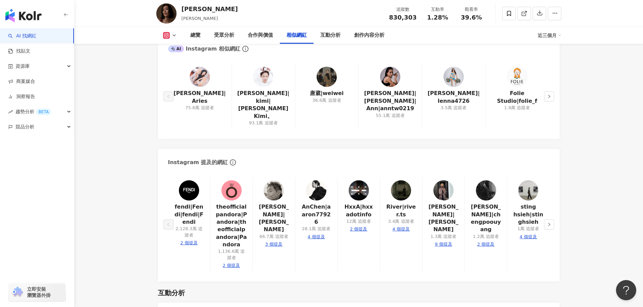
click at [396, 79] on img at bounding box center [390, 77] width 20 height 20
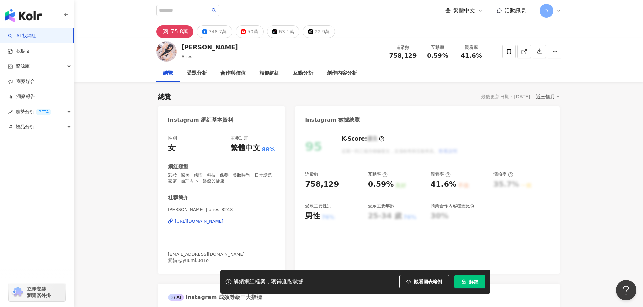
click at [214, 222] on div "[URL][DOMAIN_NAME]" at bounding box center [199, 222] width 49 height 6
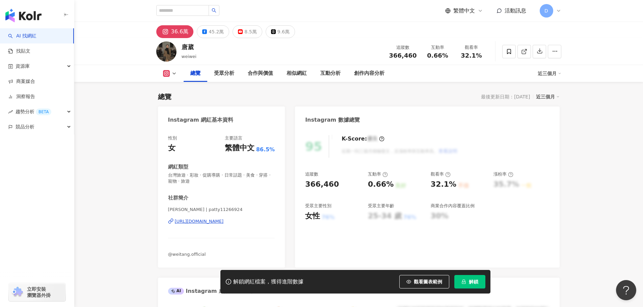
click at [202, 224] on div "https://www.instagram.com/patty11266924/" at bounding box center [199, 222] width 49 height 6
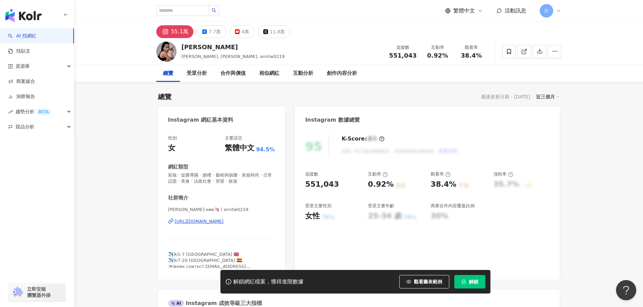
click at [224, 224] on div "https://www.instagram.com/anntw0219/" at bounding box center [199, 222] width 49 height 6
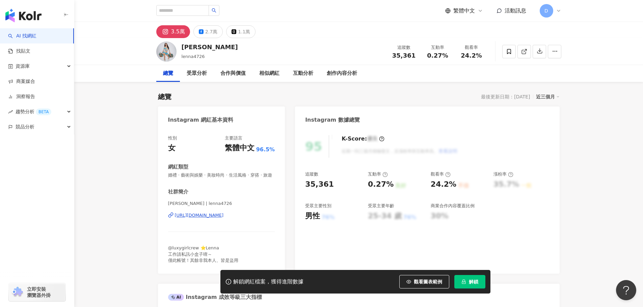
click at [206, 219] on div "https://www.instagram.com/lenna4726/" at bounding box center [199, 216] width 49 height 6
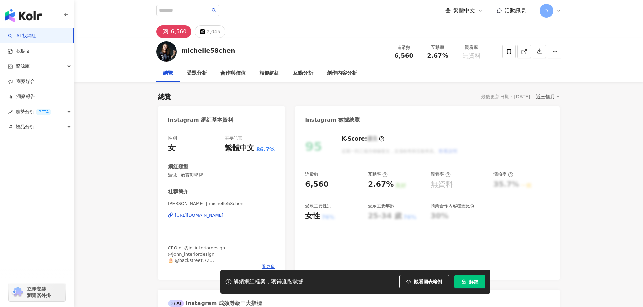
click at [200, 215] on div "https://www.instagram.com/michelle58chen/" at bounding box center [199, 216] width 49 height 6
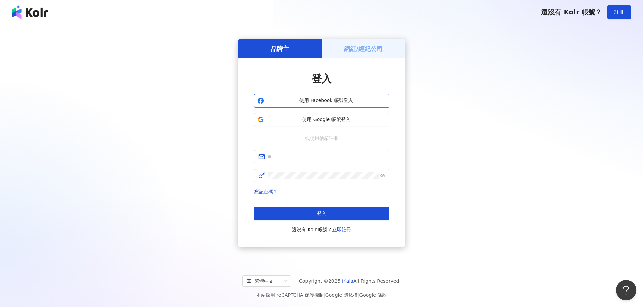
click at [325, 98] on span "使用 Facebook 帳號登入" at bounding box center [326, 101] width 119 height 7
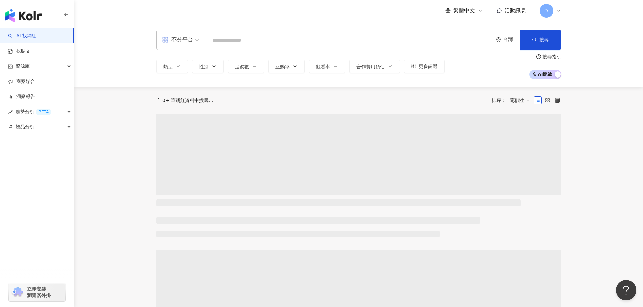
click at [244, 42] on input "search" at bounding box center [349, 40] width 281 height 13
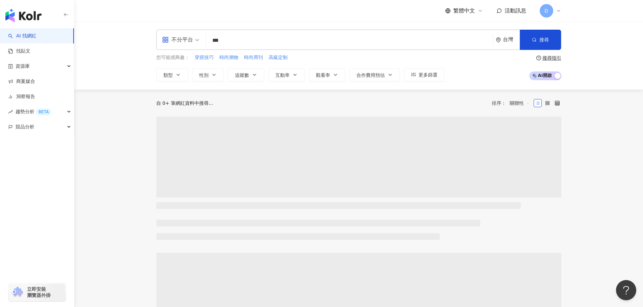
click at [410, 45] on input "***" at bounding box center [349, 40] width 281 height 13
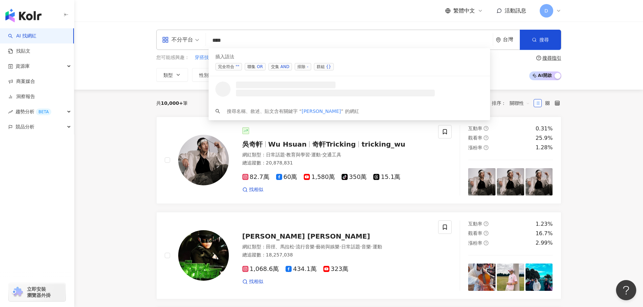
type input "***"
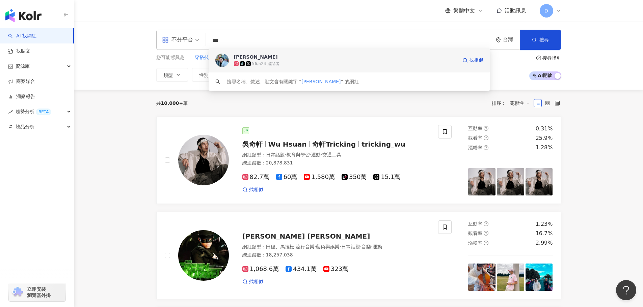
click at [397, 60] on div "tiktok-icon 56,524 追蹤者" at bounding box center [345, 63] width 223 height 7
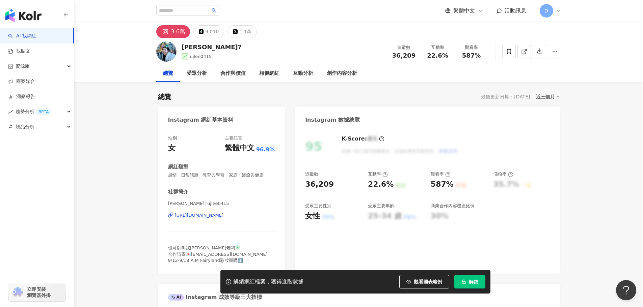
click at [215, 214] on div "[URL][DOMAIN_NAME]" at bounding box center [199, 216] width 49 height 6
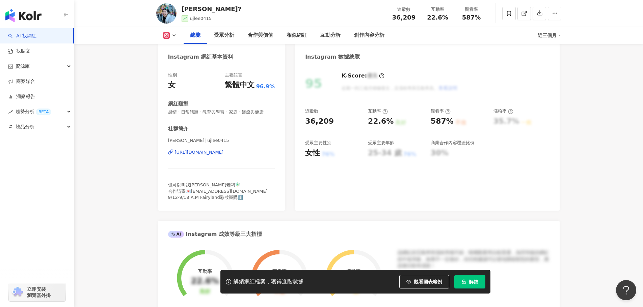
scroll to position [169, 0]
